Goal: Information Seeking & Learning: Learn about a topic

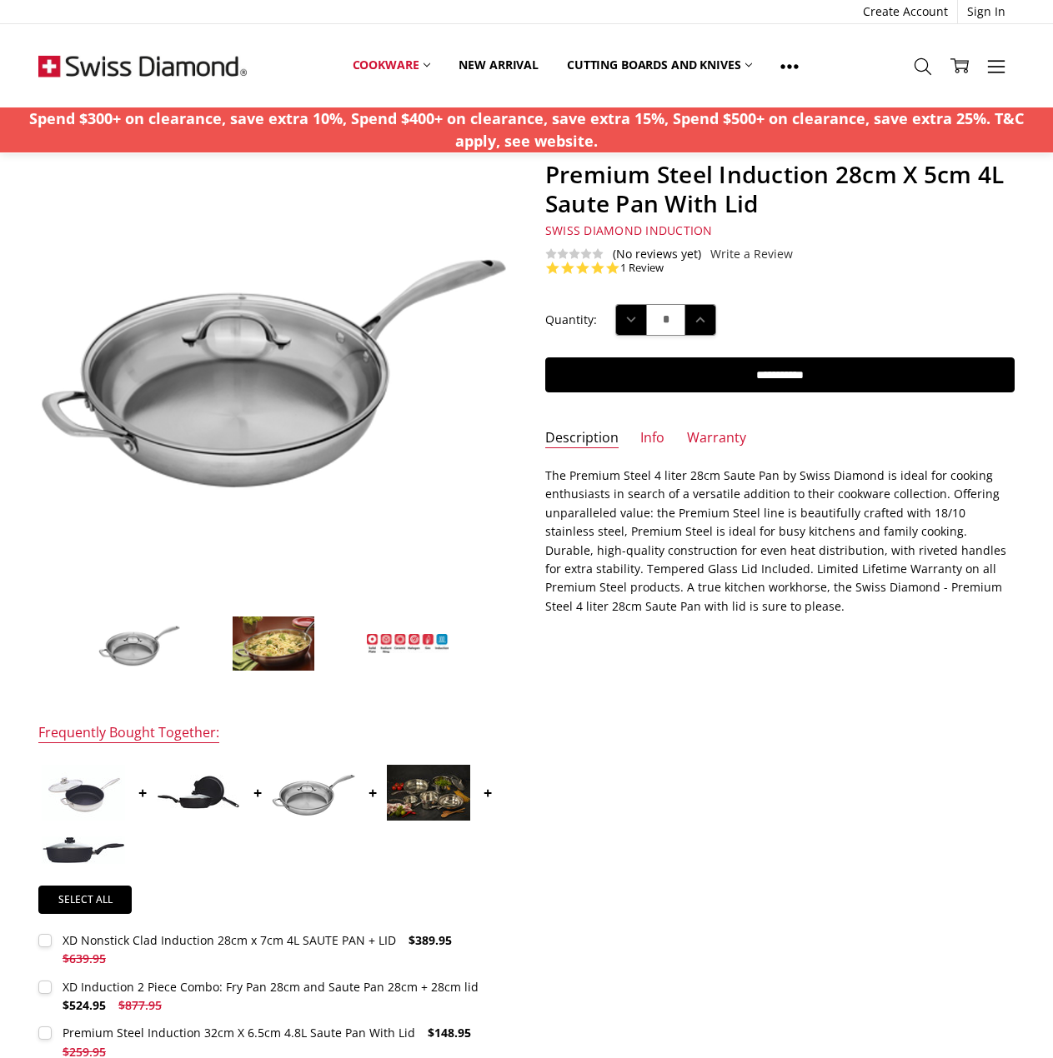
scroll to position [83, 0]
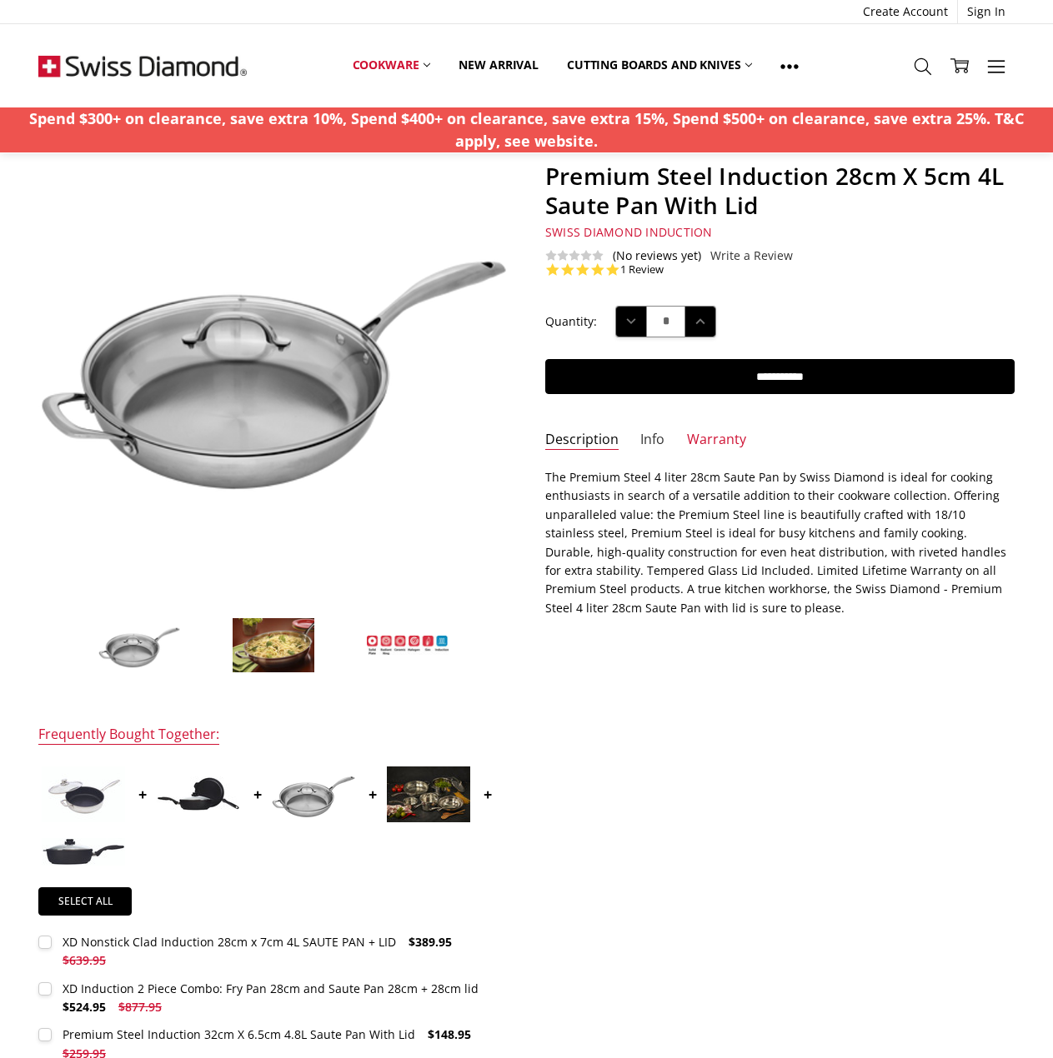
click at [649, 436] on link "Info" at bounding box center [652, 440] width 24 height 19
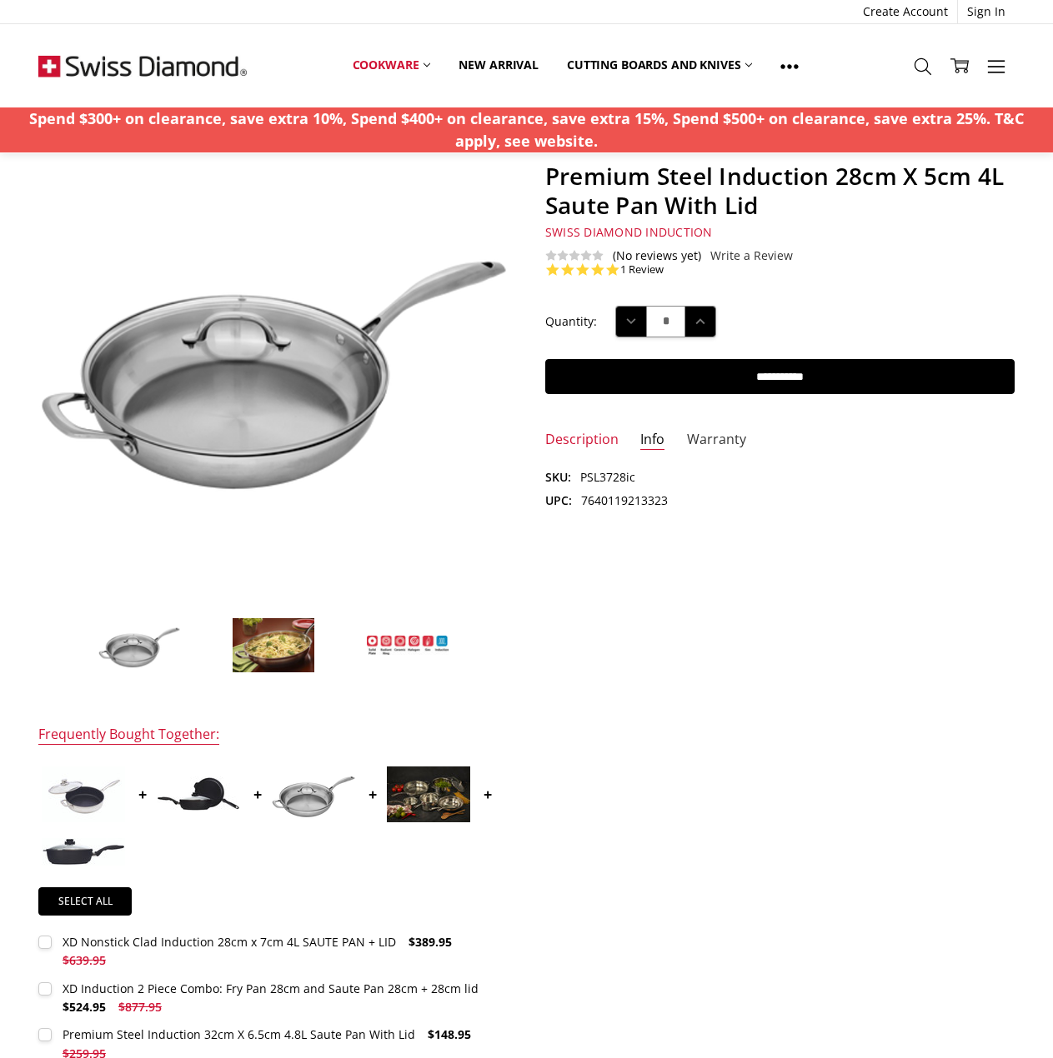
click at [720, 437] on link "Warranty" at bounding box center [716, 440] width 59 height 19
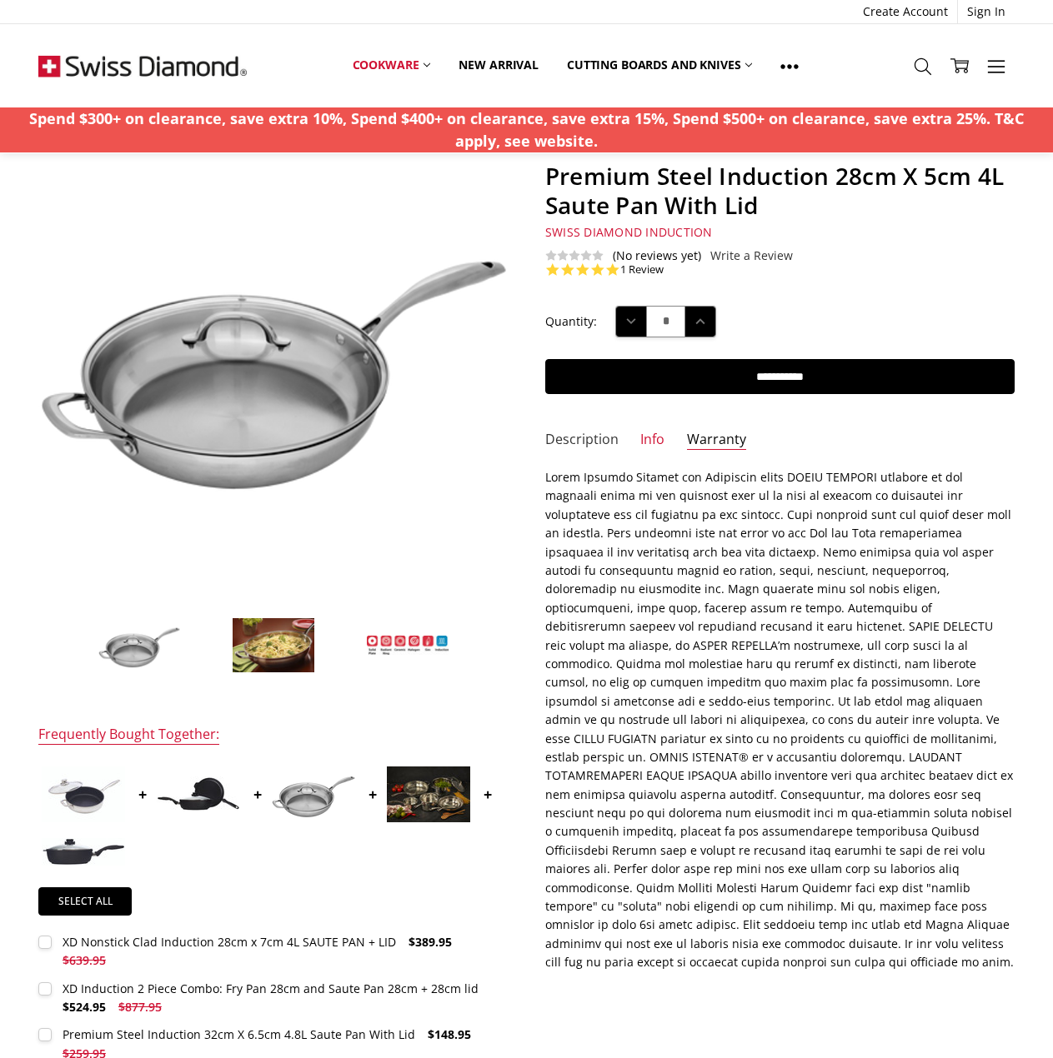
click at [560, 440] on link "Description" at bounding box center [581, 440] width 73 height 19
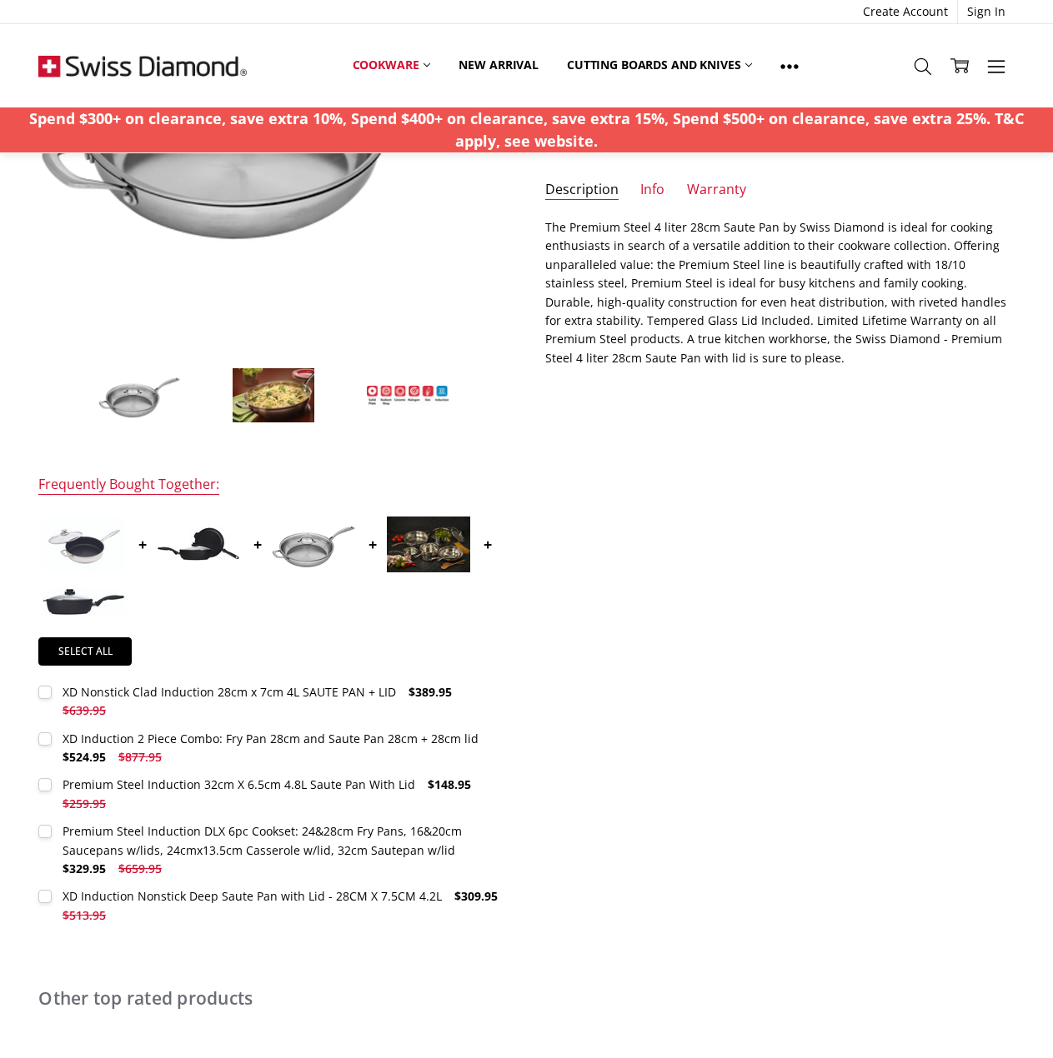
scroll to position [0, 0]
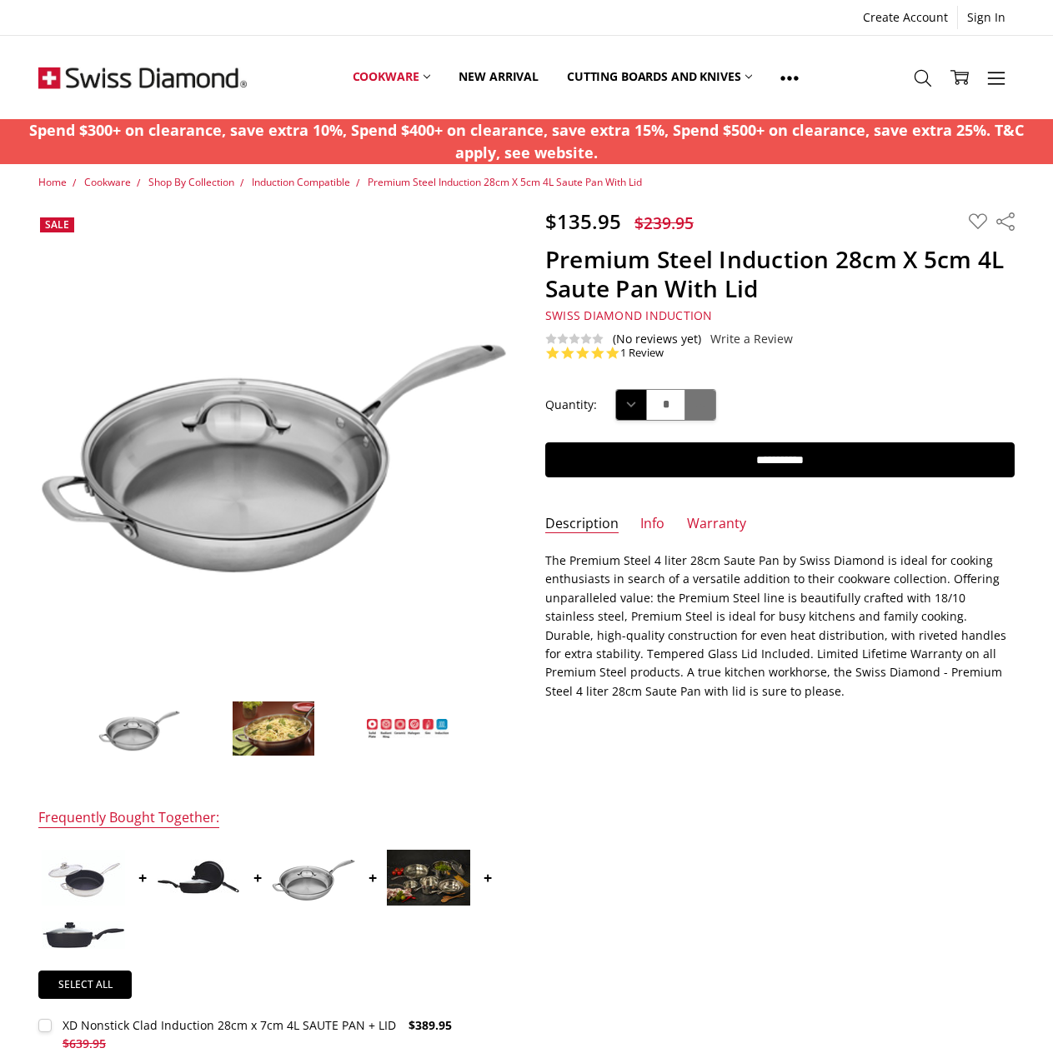
drag, startPoint x: 830, startPoint y: 705, endPoint x: 690, endPoint y: 418, distance: 319.8
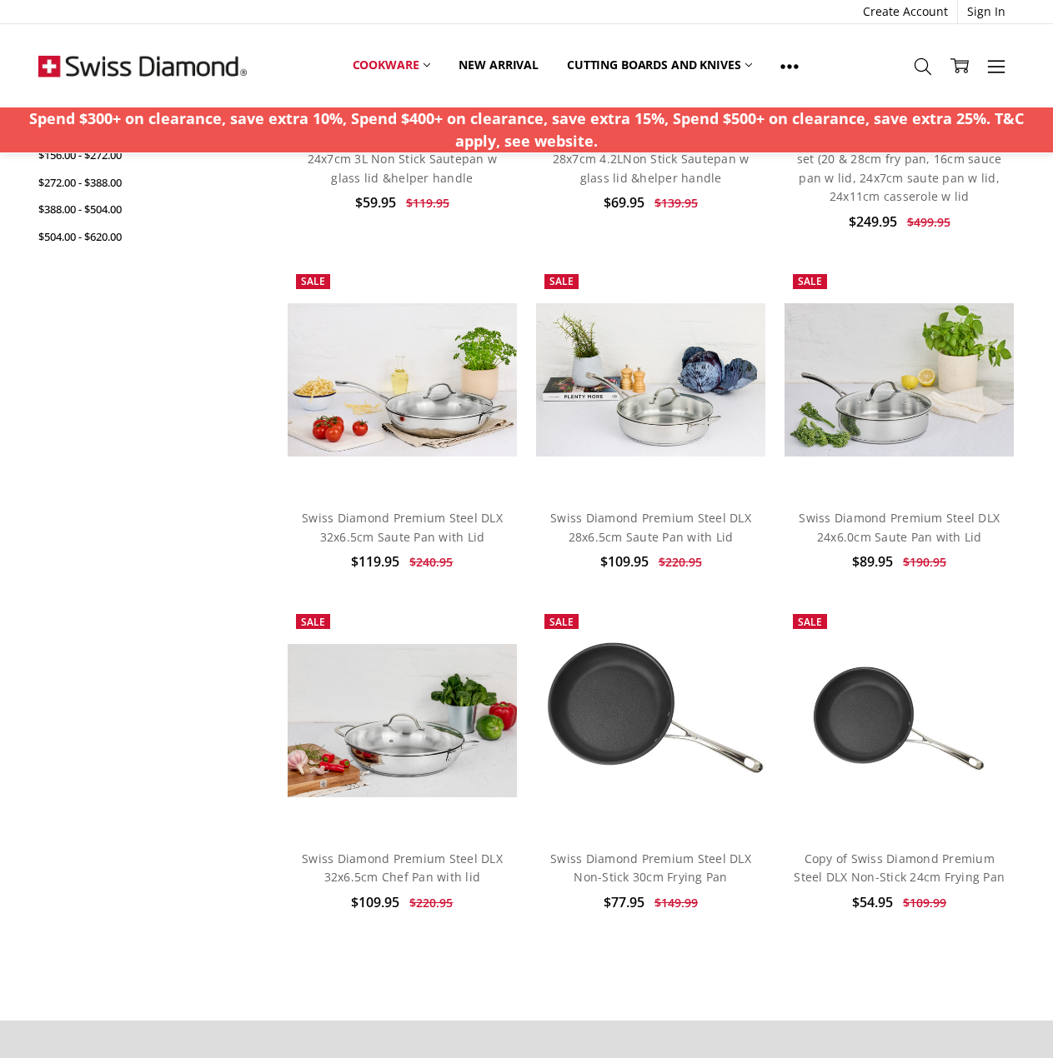
scroll to position [750, 0]
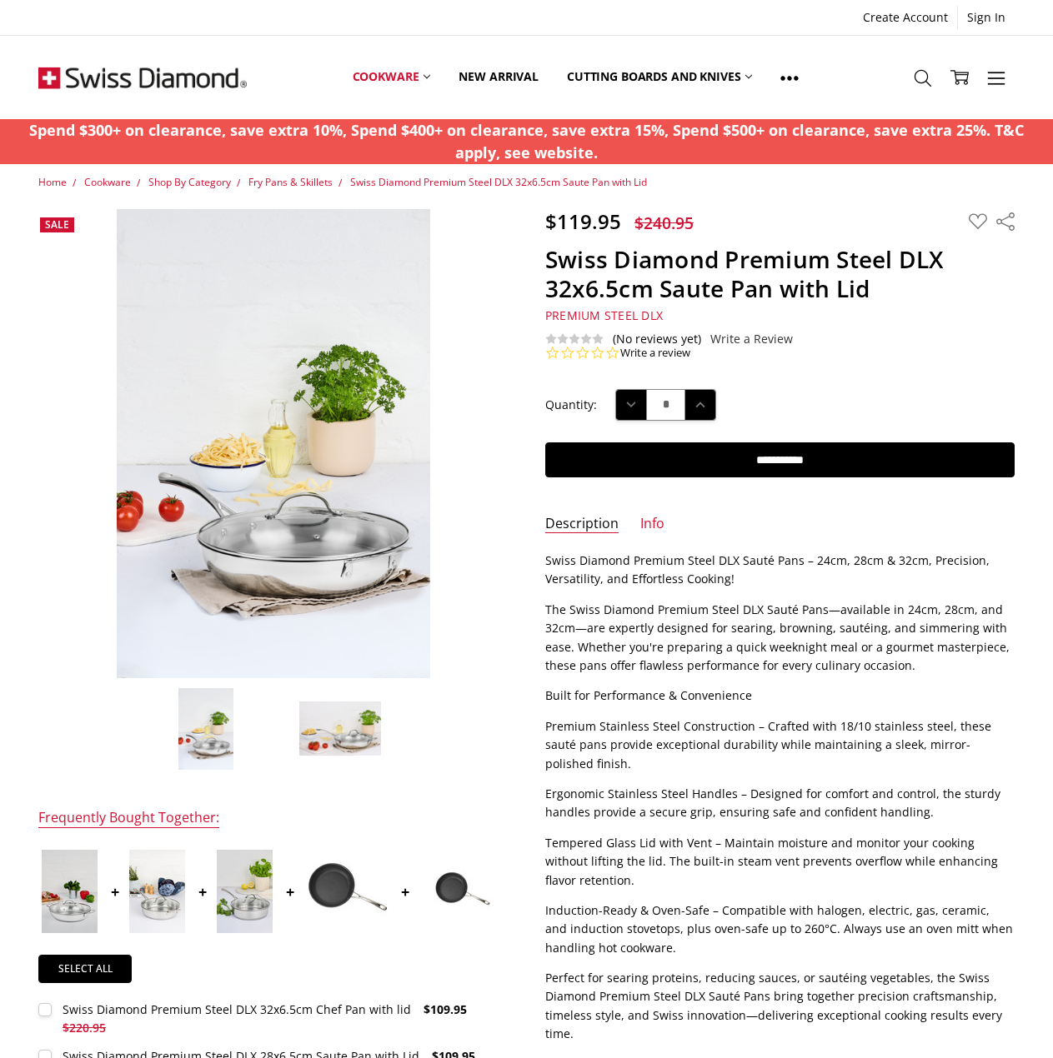
drag, startPoint x: 835, startPoint y: 653, endPoint x: 722, endPoint y: 373, distance: 301.3
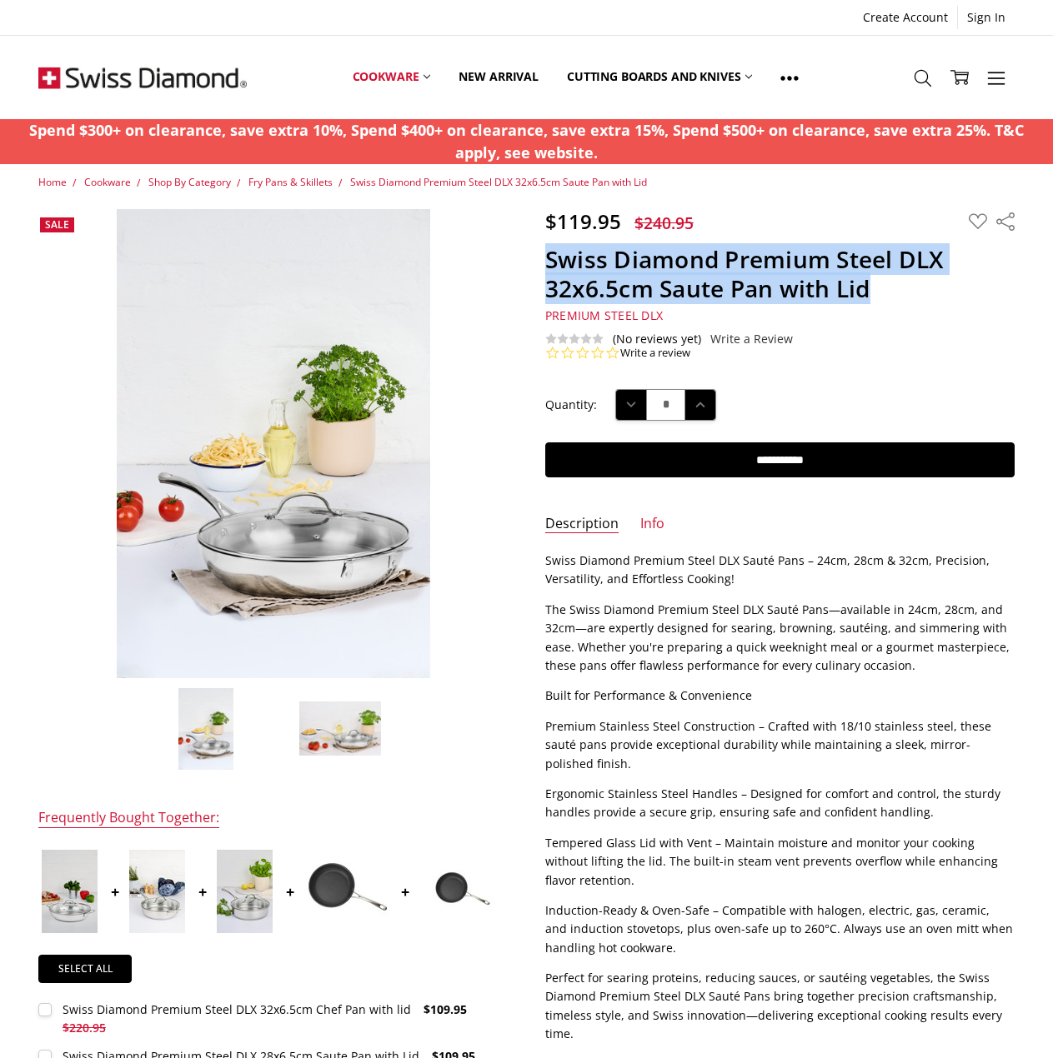
drag, startPoint x: 546, startPoint y: 254, endPoint x: 880, endPoint y: 298, distance: 337.1
click at [880, 298] on h1 "Swiss Diamond Premium Steel DLX 32x6.5cm Saute Pan with Lid" at bounding box center [779, 274] width 469 height 58
copy h1 "Swiss Diamond Premium Steel DLX 32x6.5cm Saute Pan with Lid"
